Goal: Information Seeking & Learning: Compare options

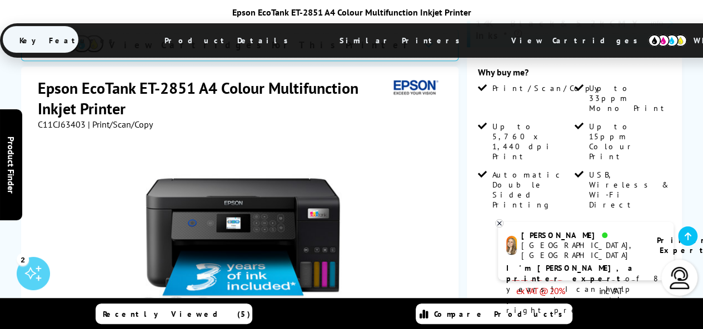
scroll to position [333, 0]
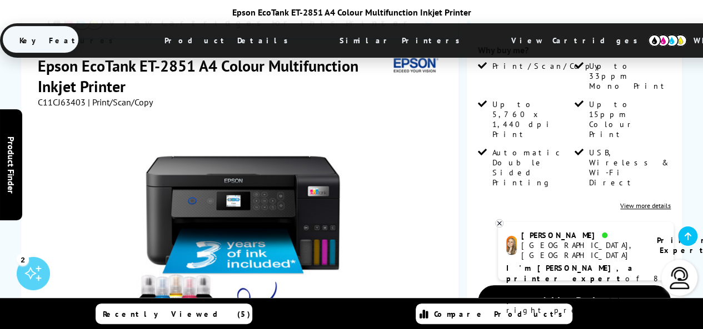
click at [501, 222] on icon at bounding box center [499, 224] width 4 height 4
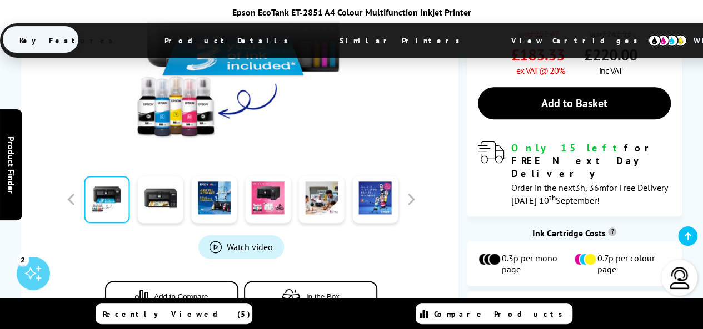
scroll to position [533, 0]
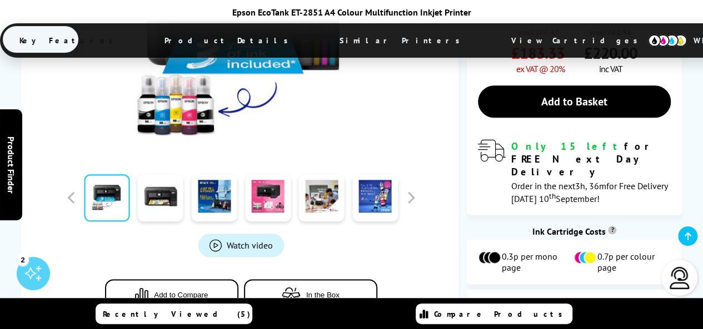
click at [238, 240] on span "Watch video" at bounding box center [250, 245] width 46 height 11
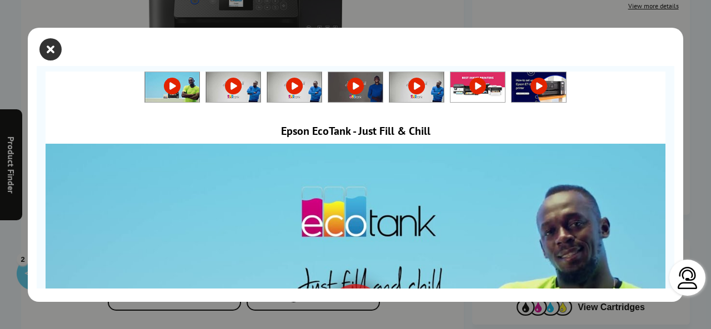
click at [52, 53] on icon "close modal" at bounding box center [50, 49] width 22 height 22
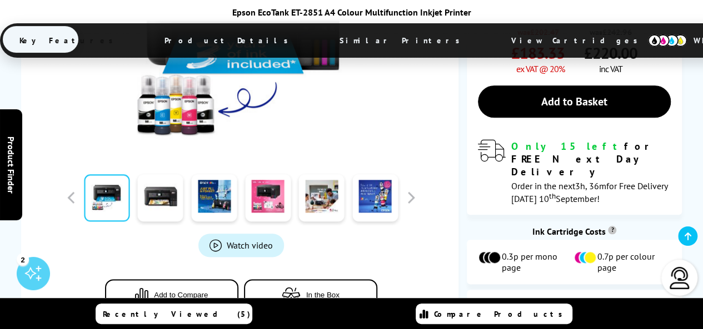
click at [116, 174] on link at bounding box center [107, 197] width 46 height 47
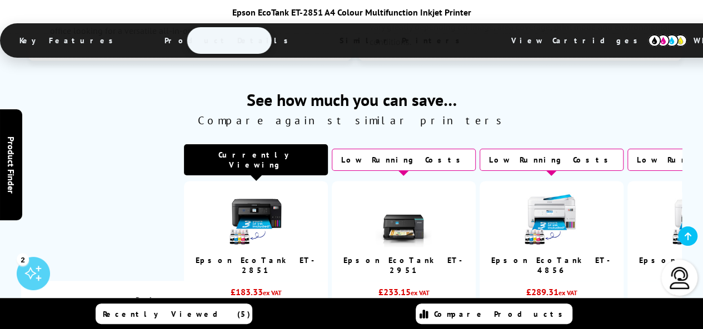
scroll to position [2777, 0]
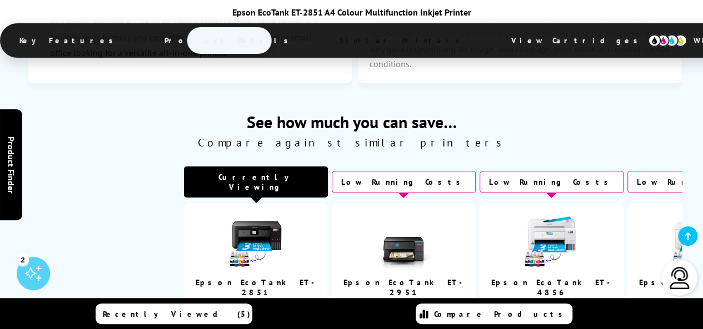
click at [410, 303] on td "£233.15 ex VAT £279.78 inc VAT" at bounding box center [404, 322] width 144 height 39
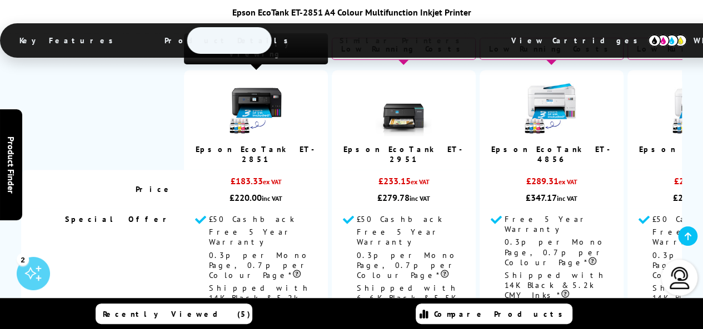
scroll to position [2933, 0]
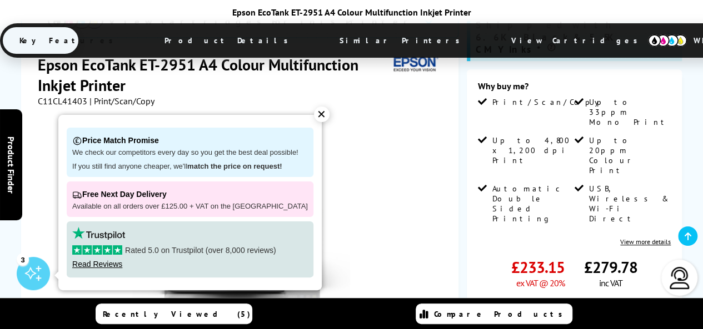
scroll to position [289, 0]
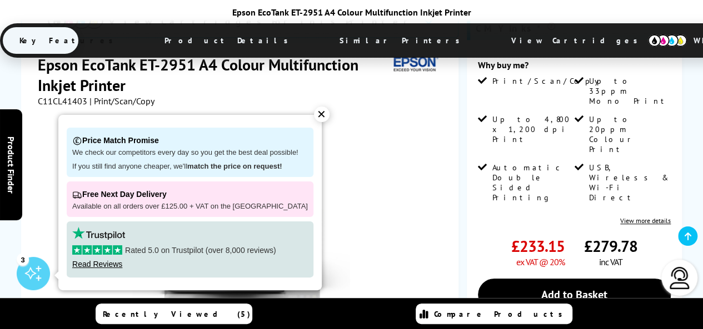
click at [314, 118] on div "✕" at bounding box center [322, 115] width 16 height 16
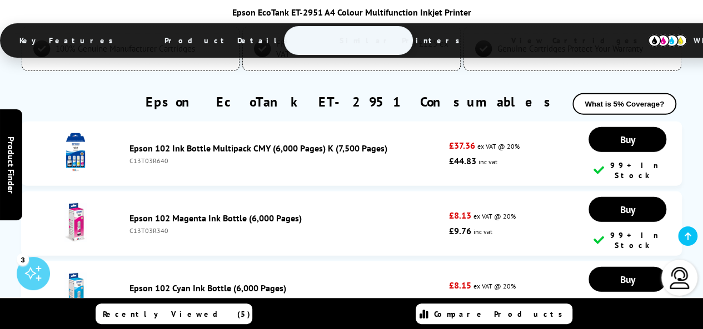
scroll to position [3573, 0]
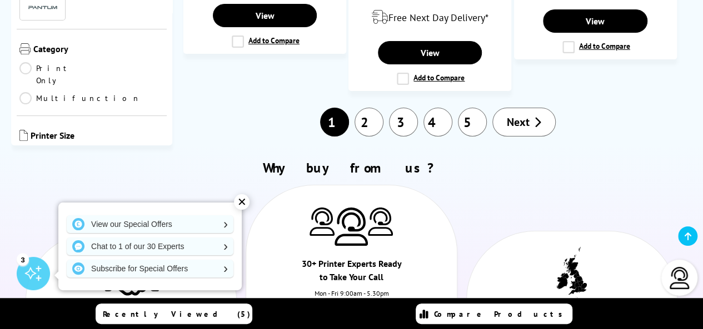
scroll to position [2033, 0]
click at [369, 108] on link "2" at bounding box center [368, 122] width 29 height 29
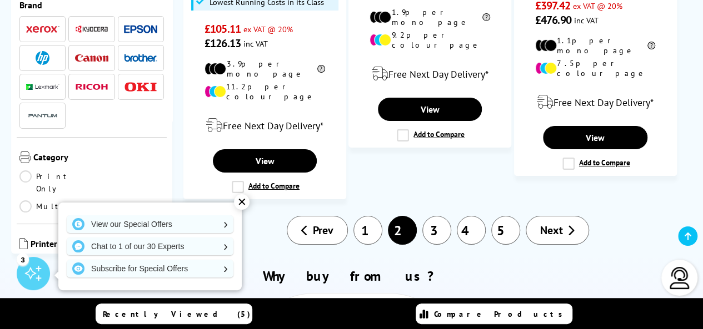
scroll to position [1905, 0]
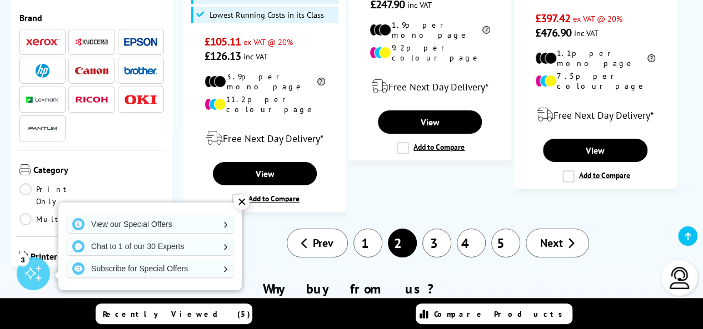
click at [29, 183] on link "Print Only" at bounding box center [55, 195] width 72 height 24
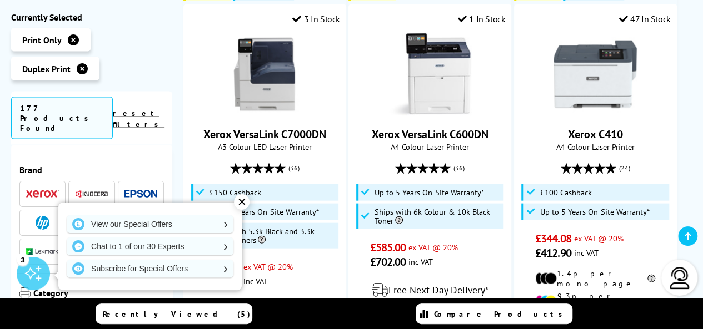
scroll to position [1244, 0]
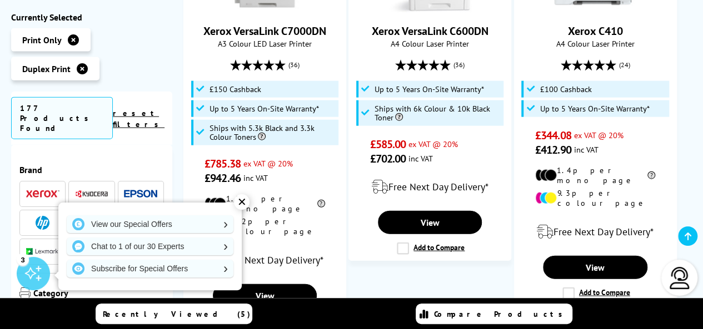
click at [244, 201] on div "✕" at bounding box center [242, 202] width 16 height 16
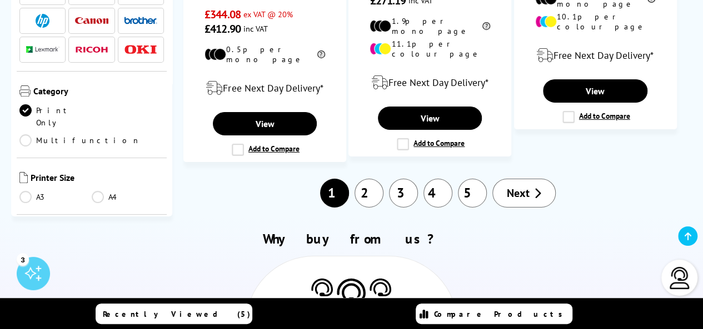
scroll to position [1866, 0]
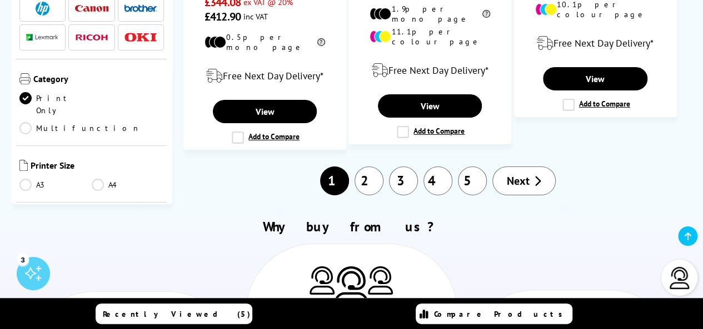
click at [365, 167] on link "2" at bounding box center [368, 181] width 29 height 29
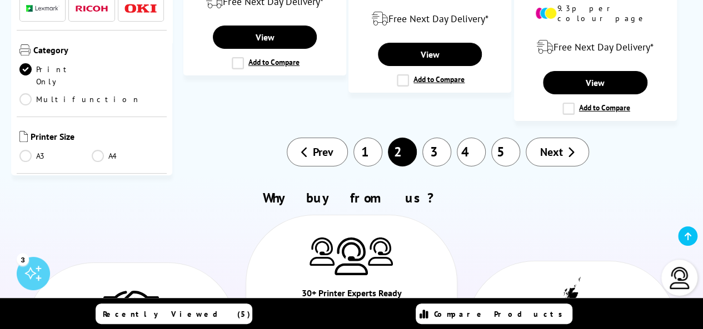
scroll to position [1889, 0]
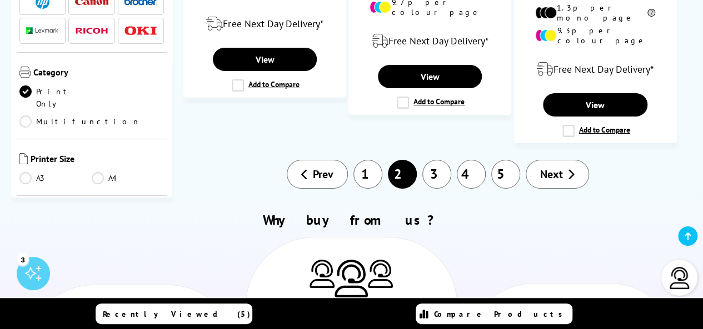
click at [26, 86] on link "Print Only" at bounding box center [55, 98] width 72 height 24
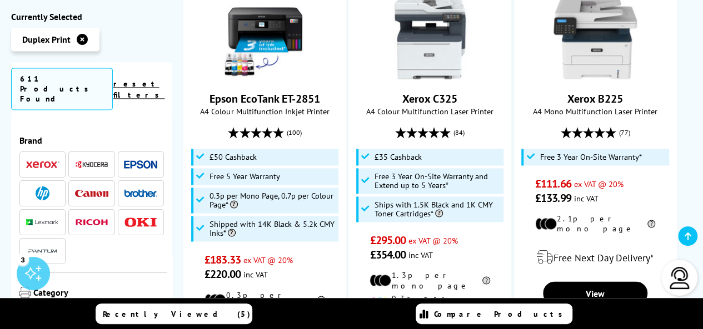
scroll to position [778, 0]
